Goal: Check status: Check status

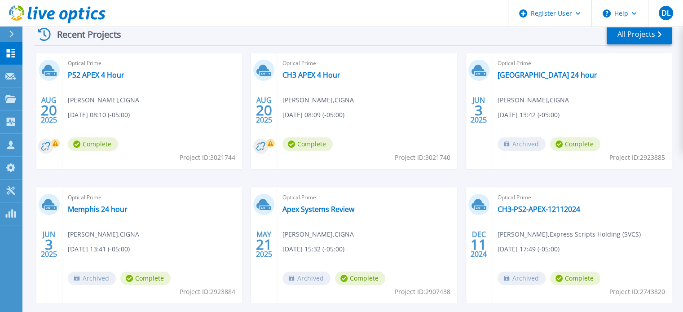
scroll to position [50, 0]
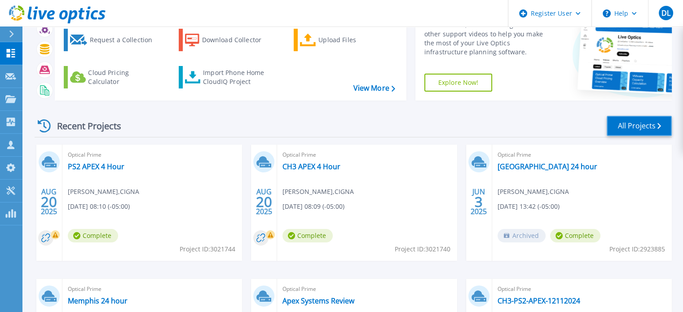
click at [640, 124] on link "All Projects" at bounding box center [638, 126] width 65 height 20
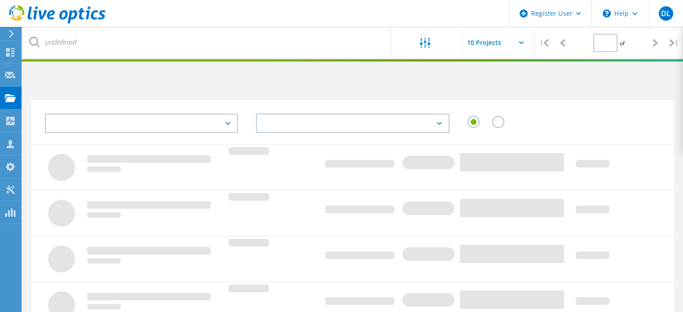
type input "1"
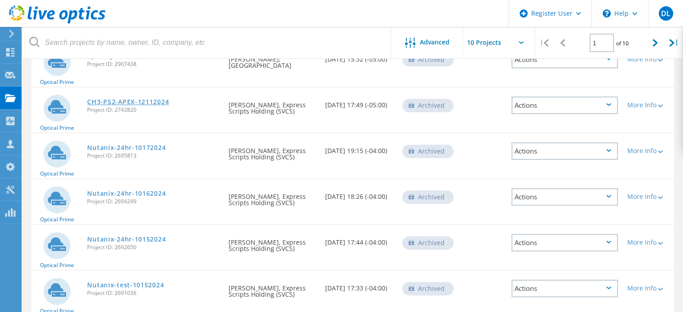
scroll to position [314, 0]
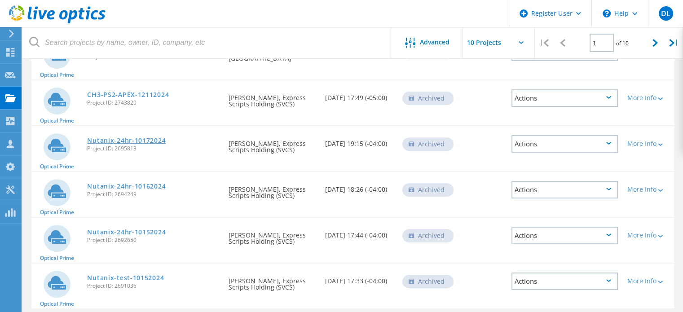
click at [129, 137] on link "Nutanix-24hr-10172024" at bounding box center [126, 140] width 79 height 6
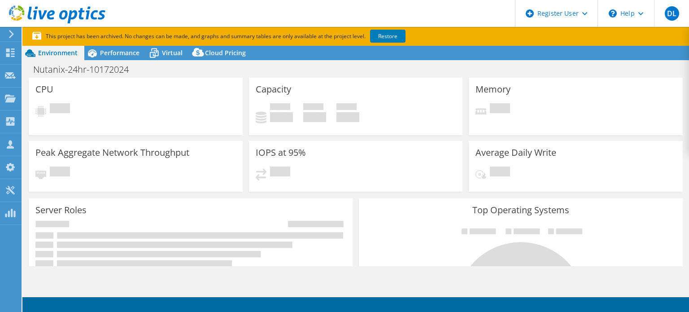
select select "USD"
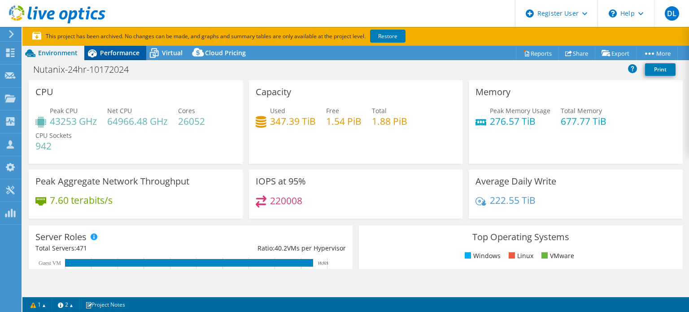
click at [117, 52] on span "Performance" at bounding box center [119, 52] width 39 height 9
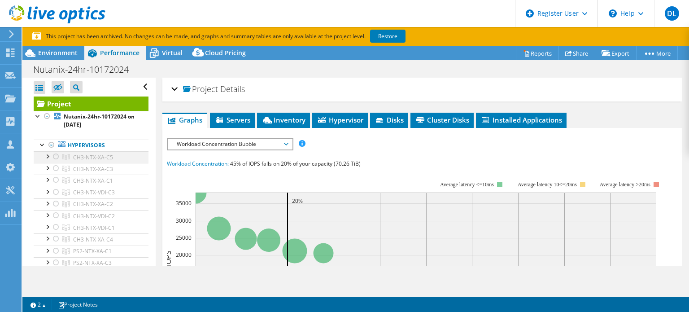
click at [50, 156] on div at bounding box center [47, 155] width 9 height 9
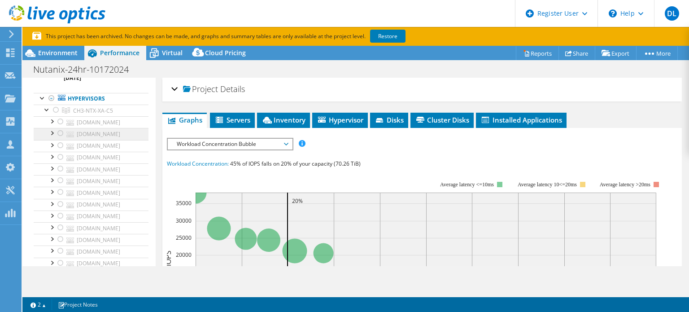
scroll to position [45, 0]
click at [99, 112] on span "CH3-NTX-XA-C5" at bounding box center [93, 113] width 40 height 8
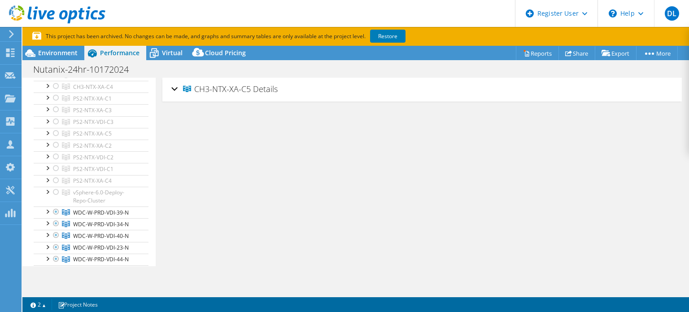
scroll to position [449, 0]
